Goal: Transaction & Acquisition: Purchase product/service

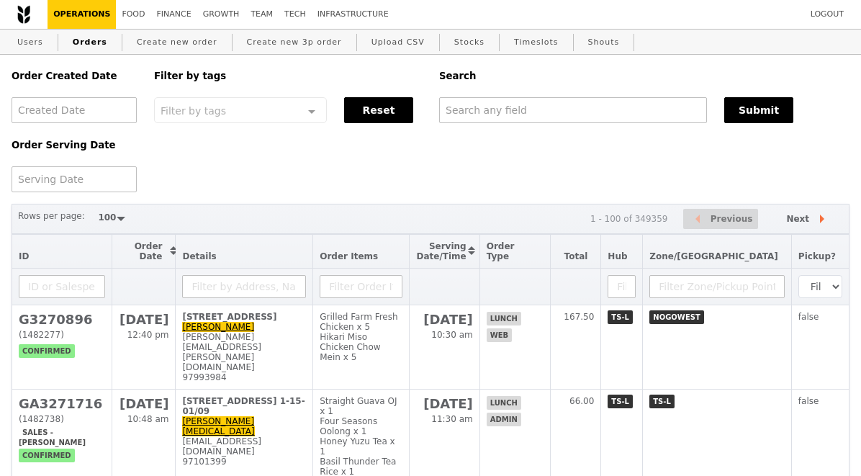
select select "100"
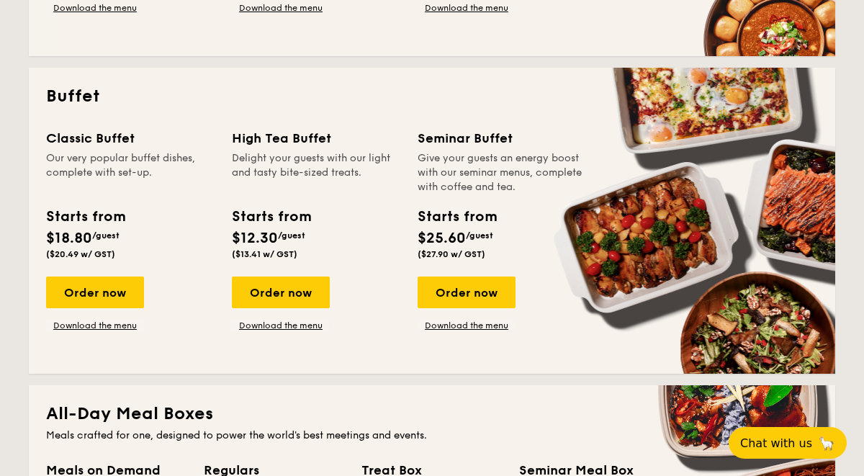
scroll to position [584, 0]
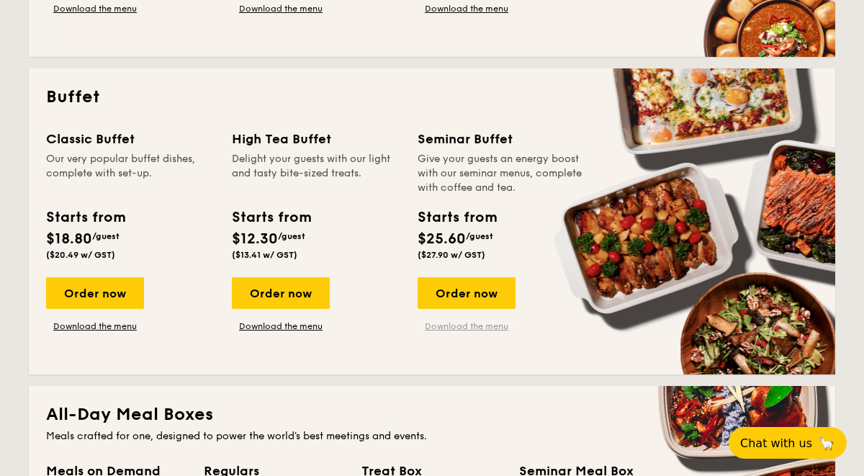
click at [477, 322] on link "Download the menu" at bounding box center [466, 326] width 98 height 12
click at [452, 299] on div "Order now" at bounding box center [466, 293] width 98 height 32
